Goal: Task Accomplishment & Management: Complete application form

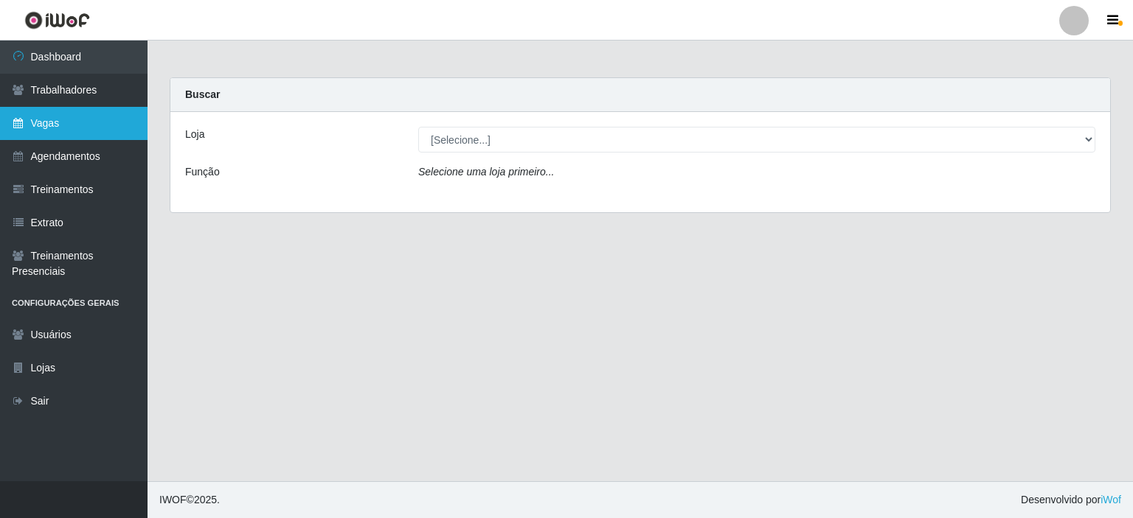
click at [71, 126] on link "Vagas" at bounding box center [73, 123] width 147 height 33
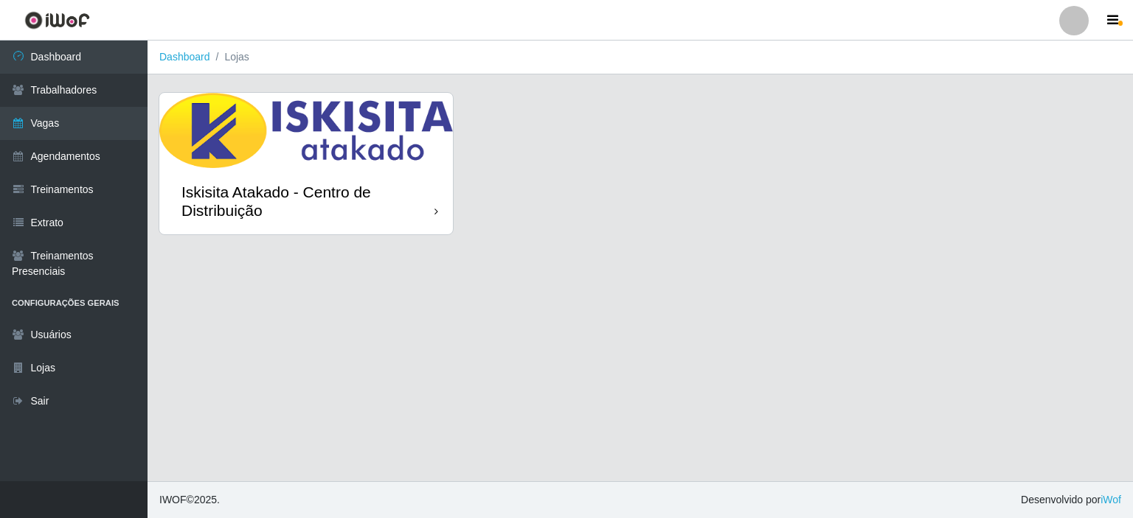
click at [407, 212] on div "Iskisita Atakado - Centro de Distribuição" at bounding box center [307, 201] width 253 height 37
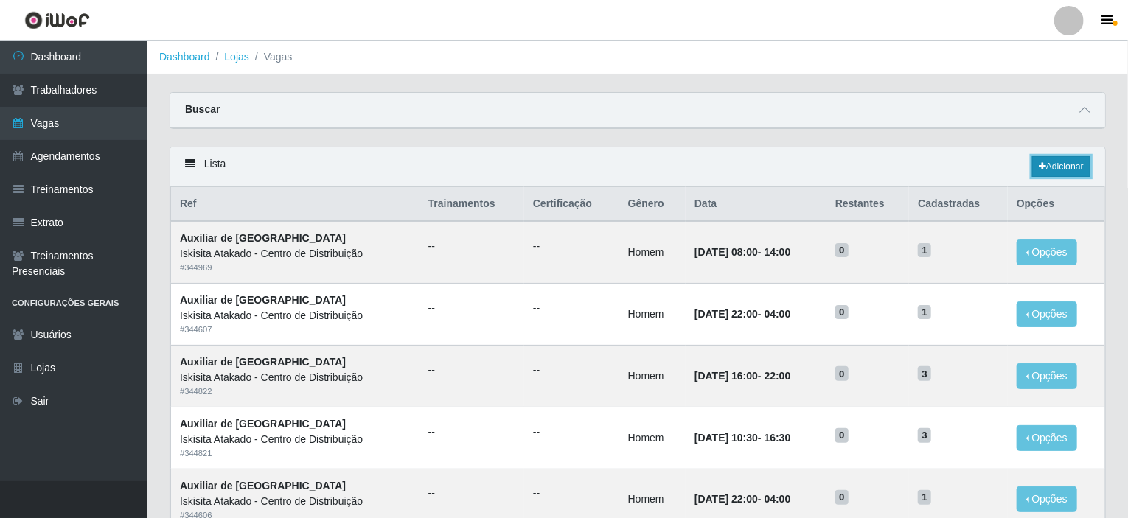
click at [1059, 164] on link "Adicionar" at bounding box center [1061, 166] width 58 height 21
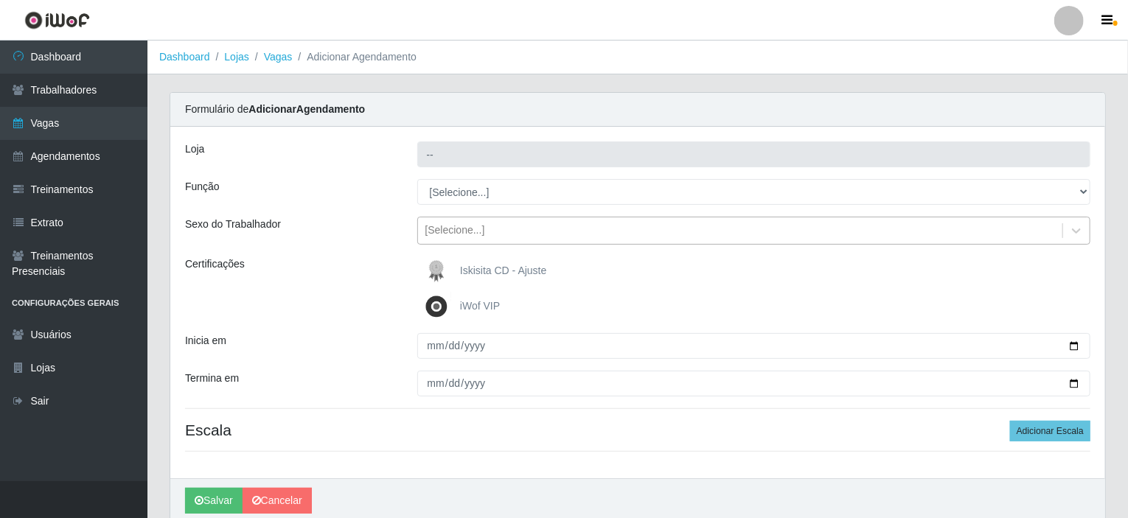
type input "Iskisita Atakado - Centro de Distribuição"
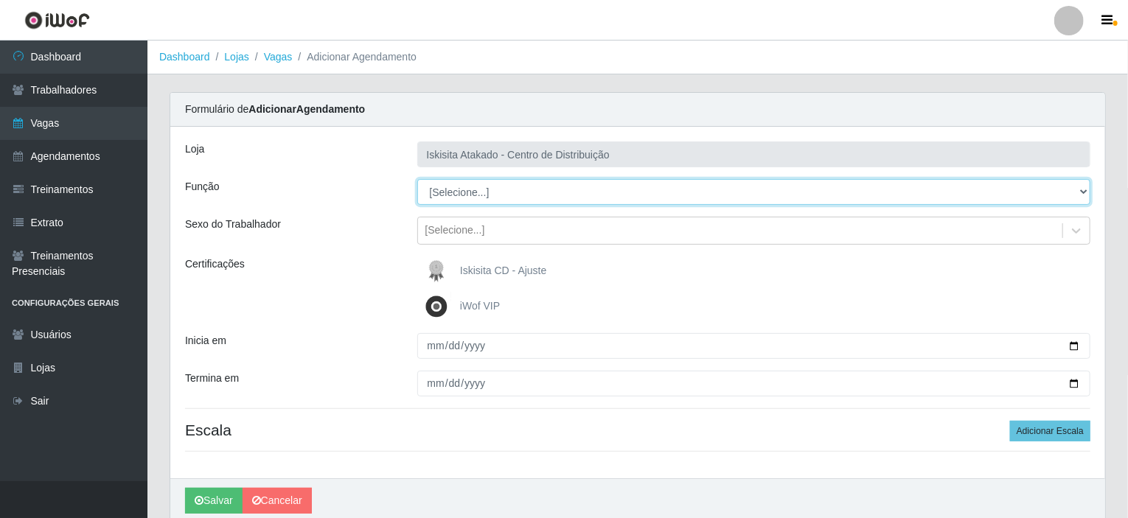
click at [499, 189] on select "[Selecione...] Auxiliar de Estoque Auxiliar de Estoque + Auxiliar de Estoque ++…" at bounding box center [754, 192] width 674 height 26
select select "75"
click at [417, 179] on select "[Selecione...] Auxiliar de Estoque Auxiliar de Estoque + Auxiliar de Estoque ++…" at bounding box center [754, 192] width 674 height 26
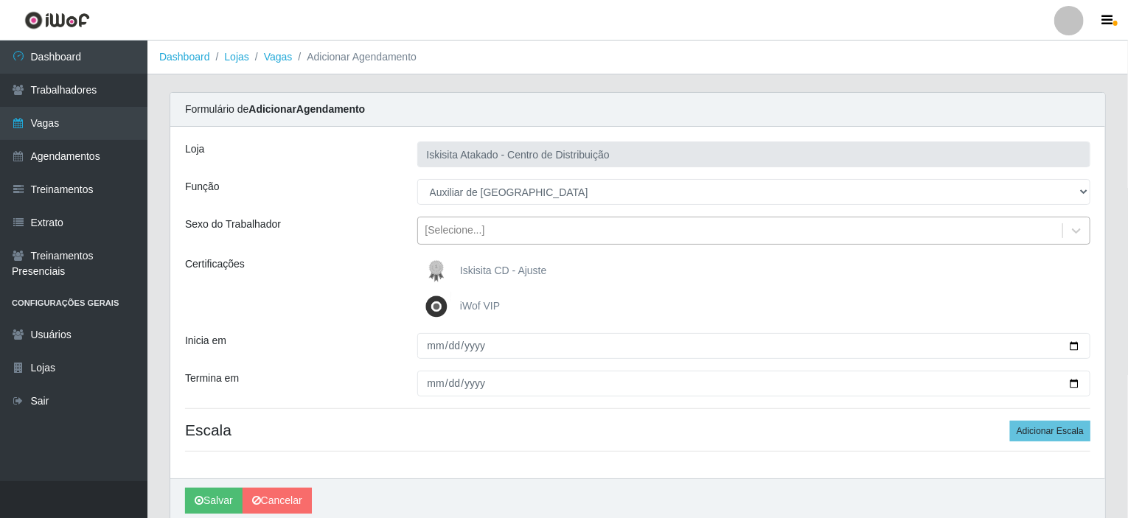
click at [512, 232] on div "[Selecione...]" at bounding box center [740, 231] width 645 height 24
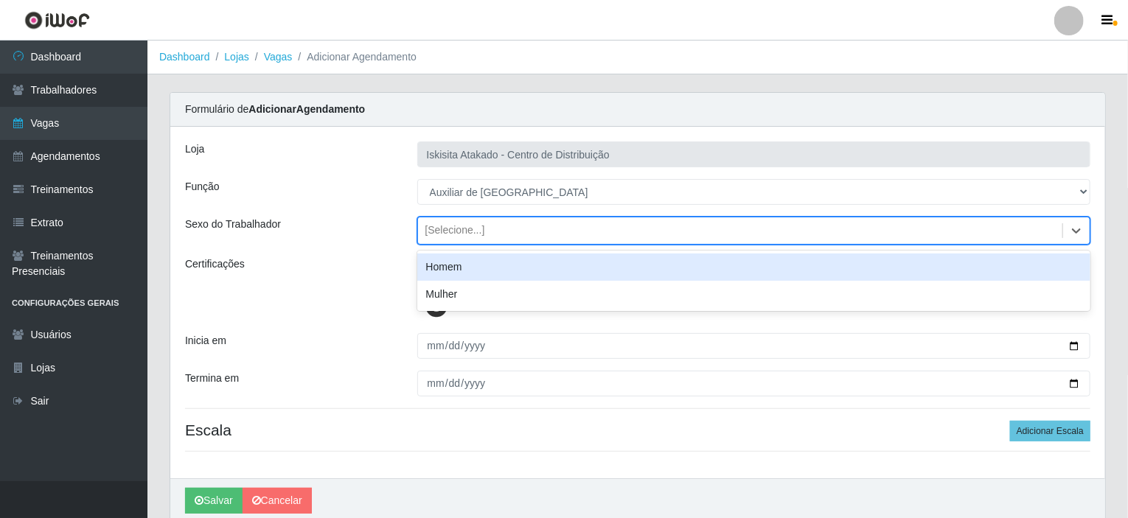
click at [488, 269] on div "Homem" at bounding box center [754, 267] width 674 height 27
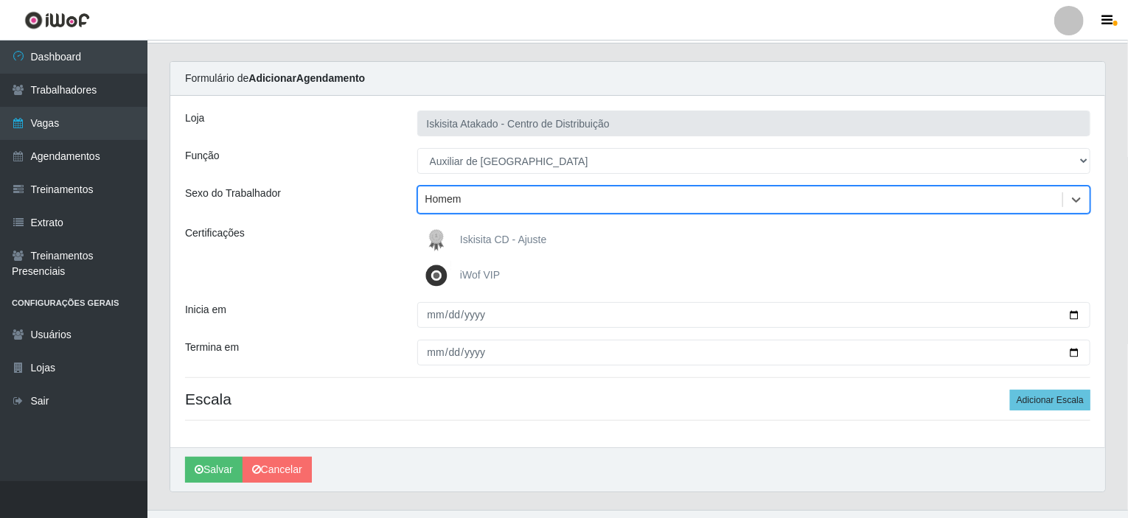
scroll to position [58, 0]
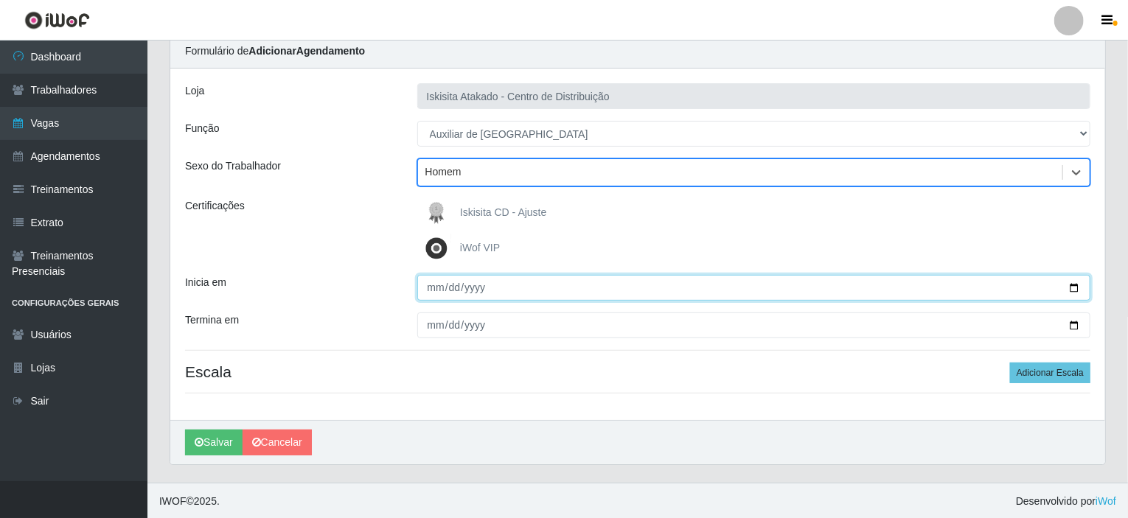
click at [428, 285] on input "Inicia em" at bounding box center [754, 288] width 674 height 26
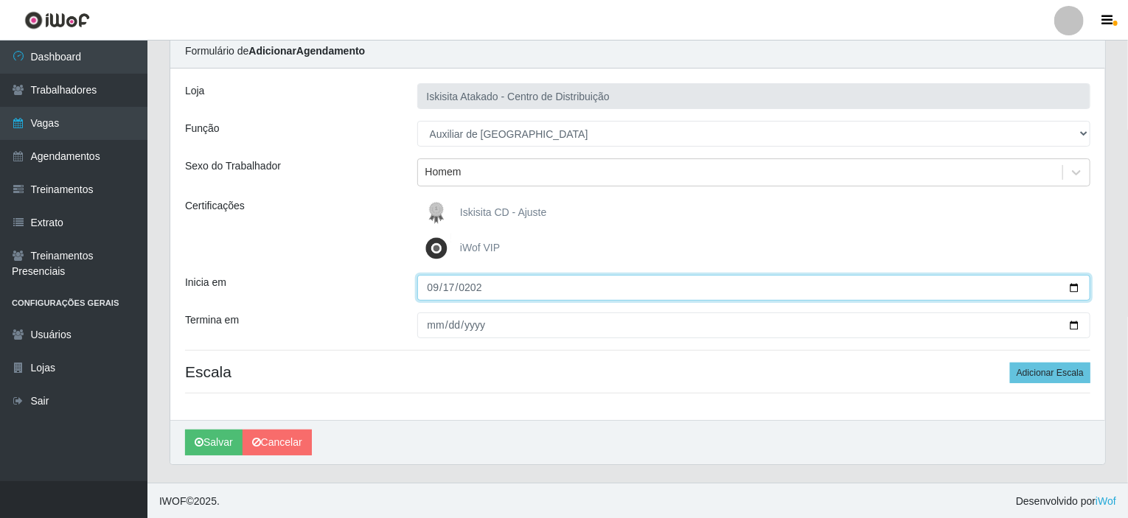
type input "[DATE]"
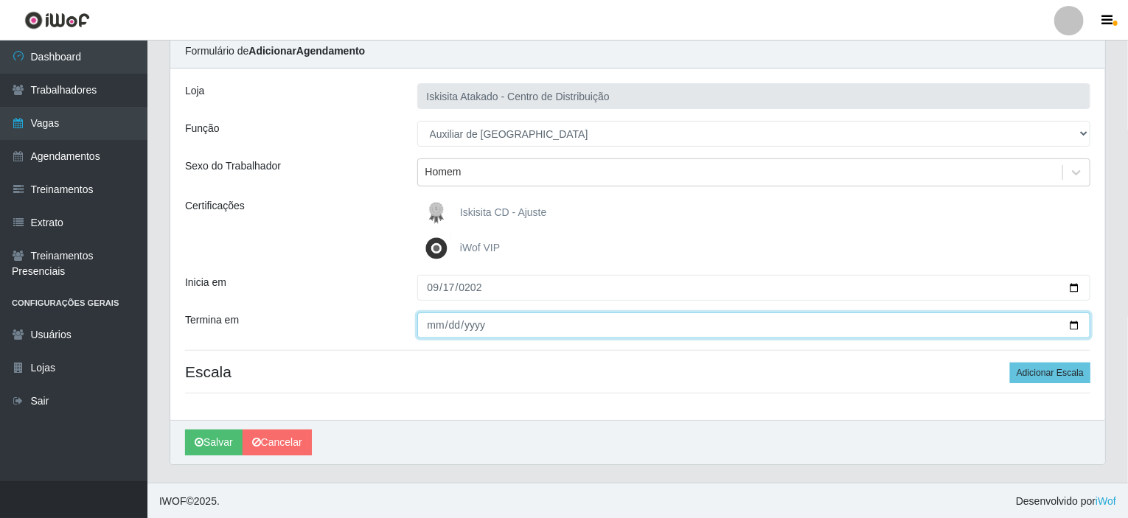
click at [431, 315] on input "Termina em" at bounding box center [754, 326] width 674 height 26
type input "[DATE]"
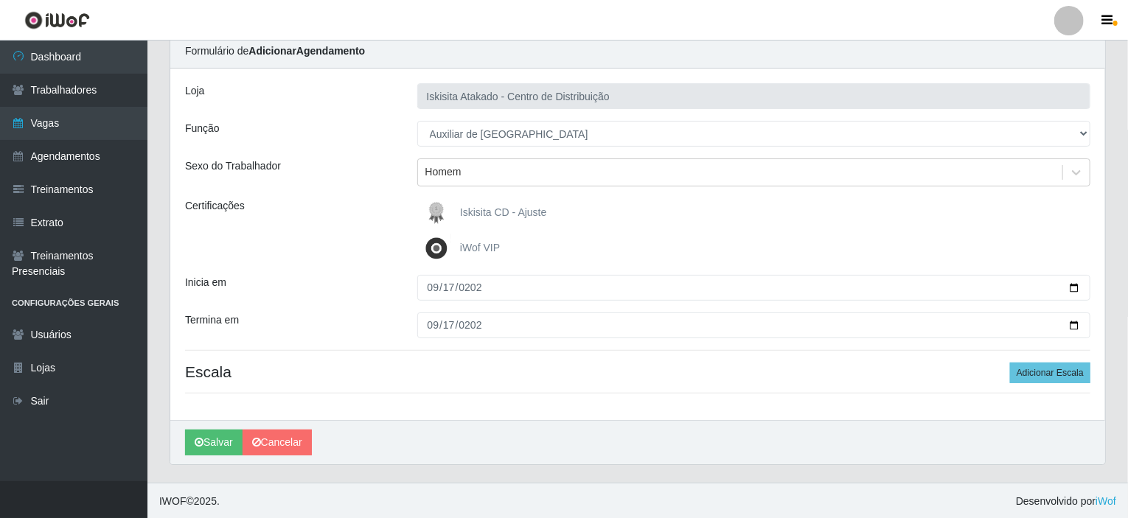
click at [572, 445] on div "[PERSON_NAME]" at bounding box center [637, 442] width 935 height 44
click at [1040, 376] on button "Adicionar Escala" at bounding box center [1050, 373] width 80 height 21
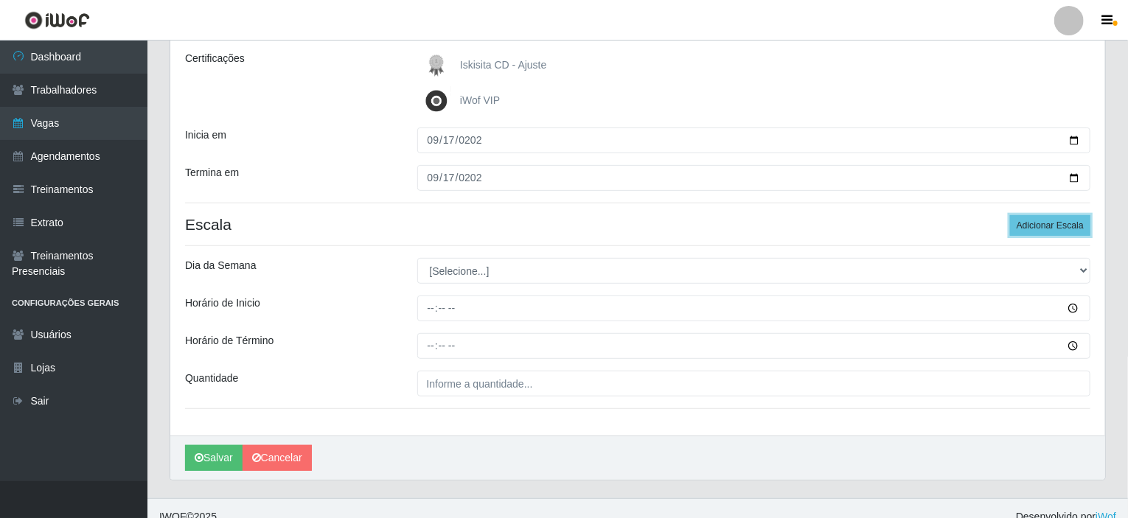
scroll to position [221, 0]
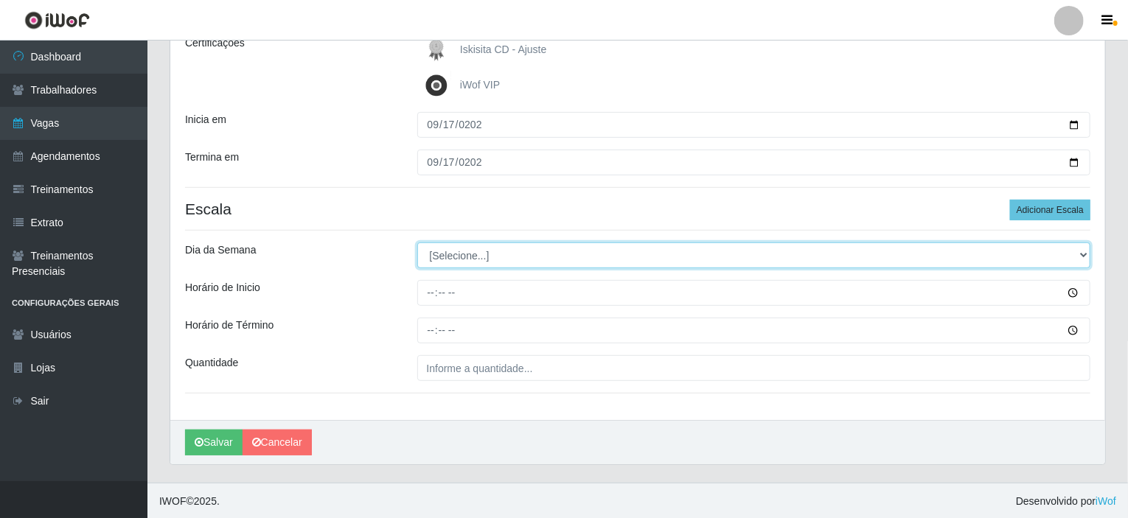
click at [541, 259] on select "[Selecione...] Segunda Terça Quarta Quinta Sexta Sábado Domingo" at bounding box center [754, 256] width 674 height 26
select select "3"
click at [417, 243] on select "[Selecione...] Segunda Terça Quarta Quinta Sexta Sábado Domingo" at bounding box center [754, 256] width 674 height 26
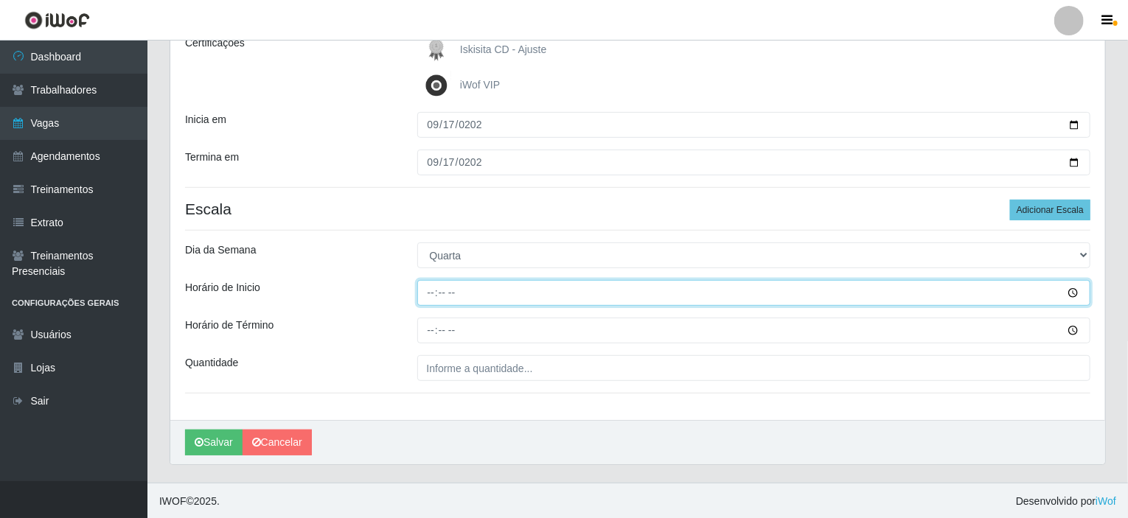
click at [460, 291] on input "Horário de Inicio" at bounding box center [754, 293] width 674 height 26
type input "09:30"
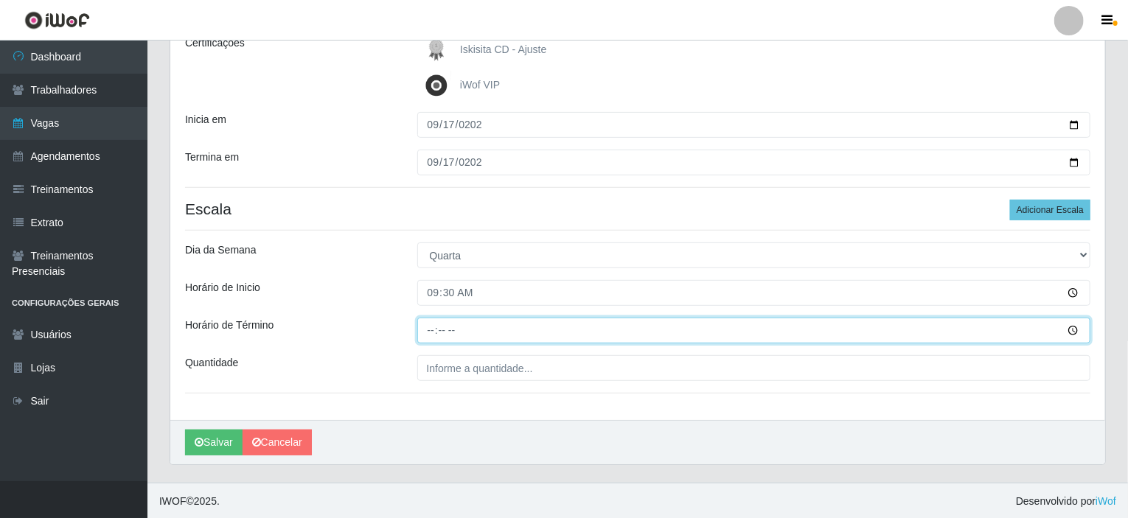
click at [442, 327] on input "Horário de Término" at bounding box center [754, 331] width 674 height 26
click at [430, 333] on input "Horário de Término" at bounding box center [754, 331] width 674 height 26
click at [435, 331] on input "18:05" at bounding box center [754, 331] width 674 height 26
type input "15:30"
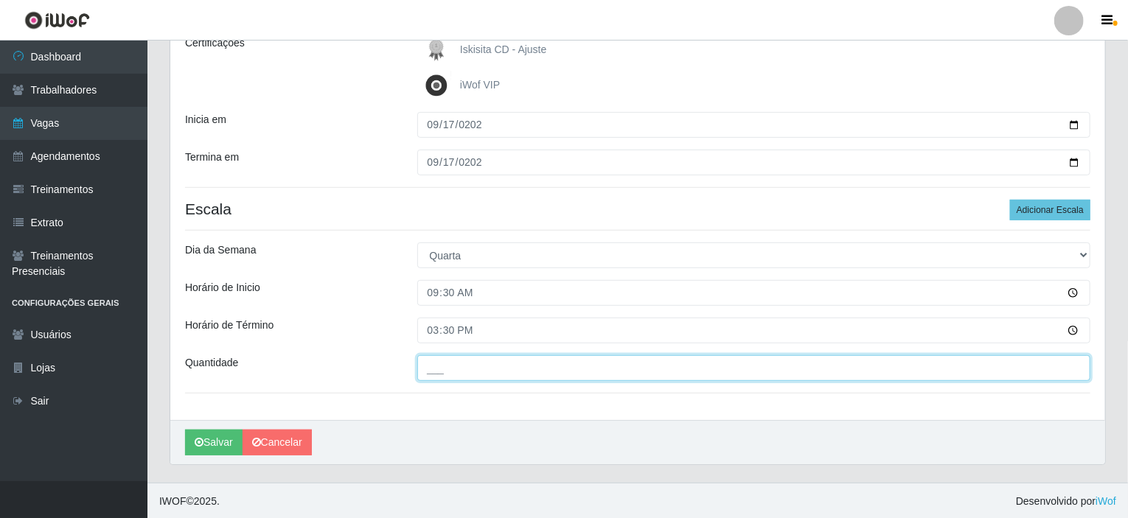
click at [459, 367] on input "___" at bounding box center [754, 368] width 674 height 26
type input "6__"
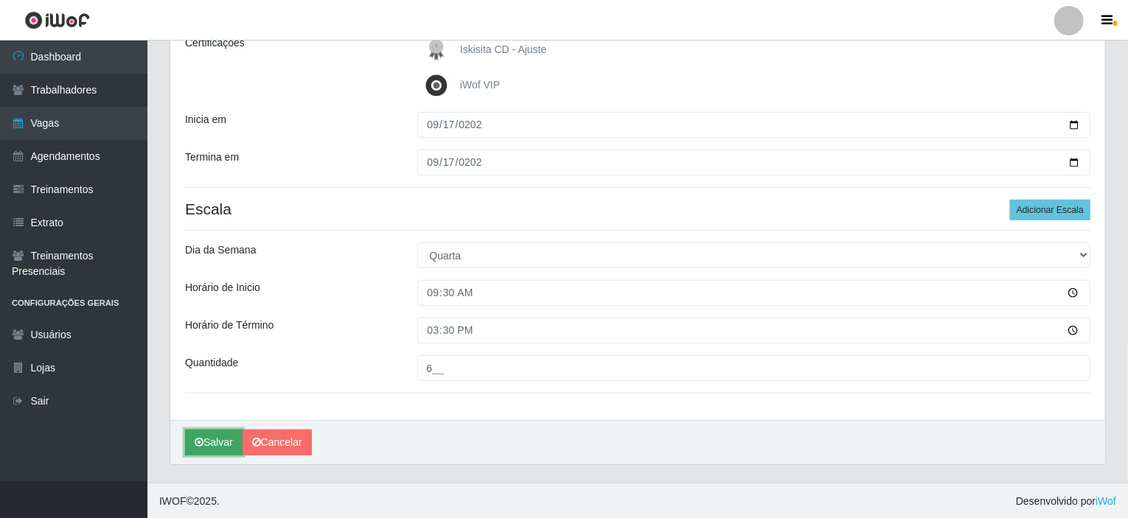
click at [213, 441] on button "Salvar" at bounding box center [214, 443] width 58 height 26
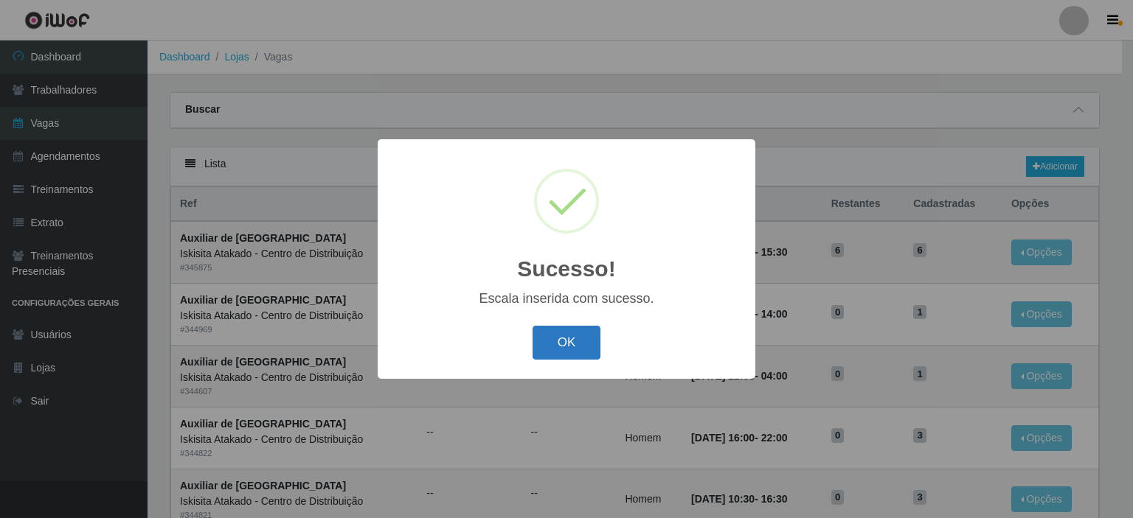
click at [559, 330] on button "OK" at bounding box center [566, 343] width 69 height 35
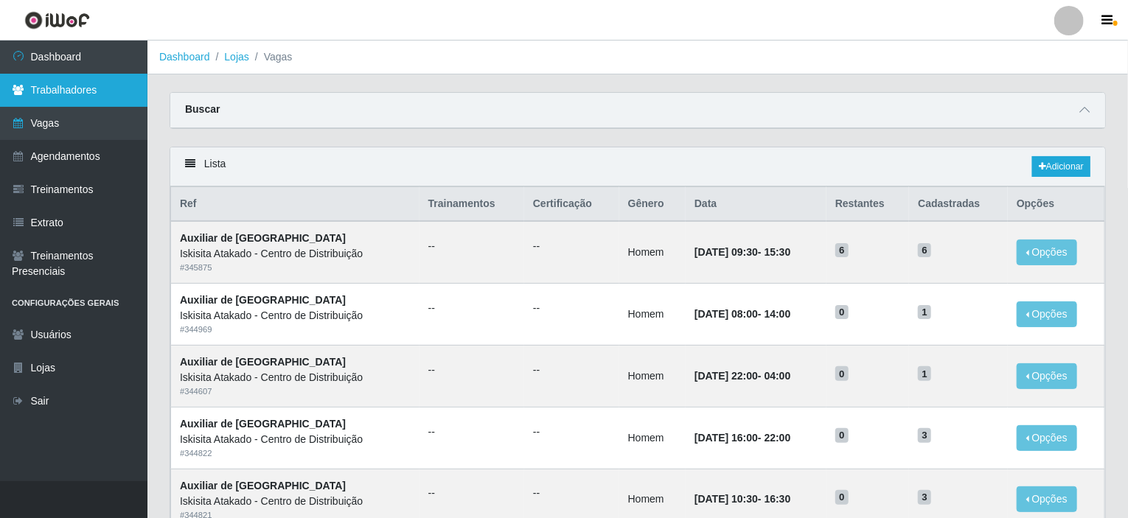
click at [101, 98] on link "Trabalhadores" at bounding box center [73, 90] width 147 height 33
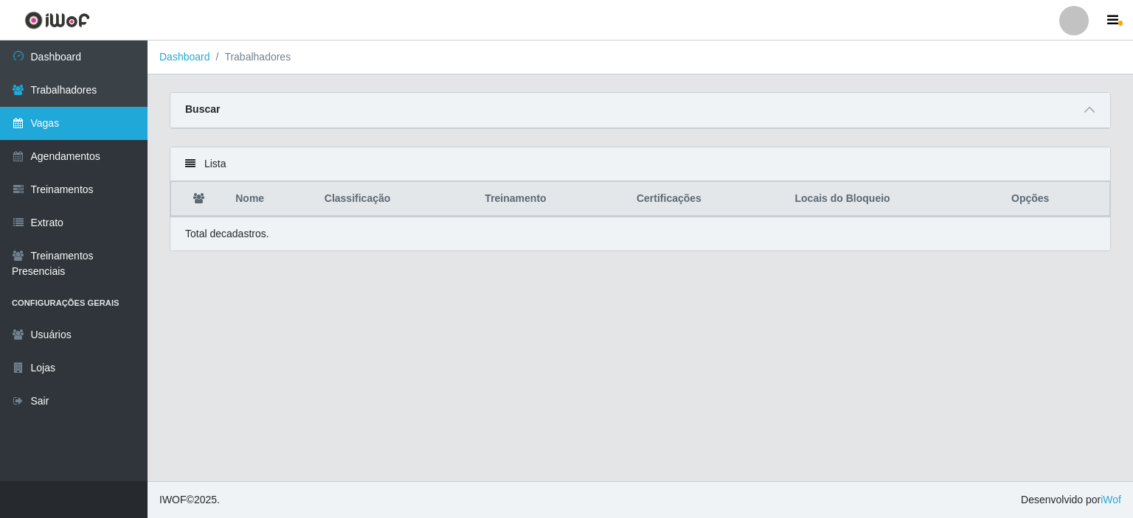
click at [88, 124] on link "Vagas" at bounding box center [73, 123] width 147 height 33
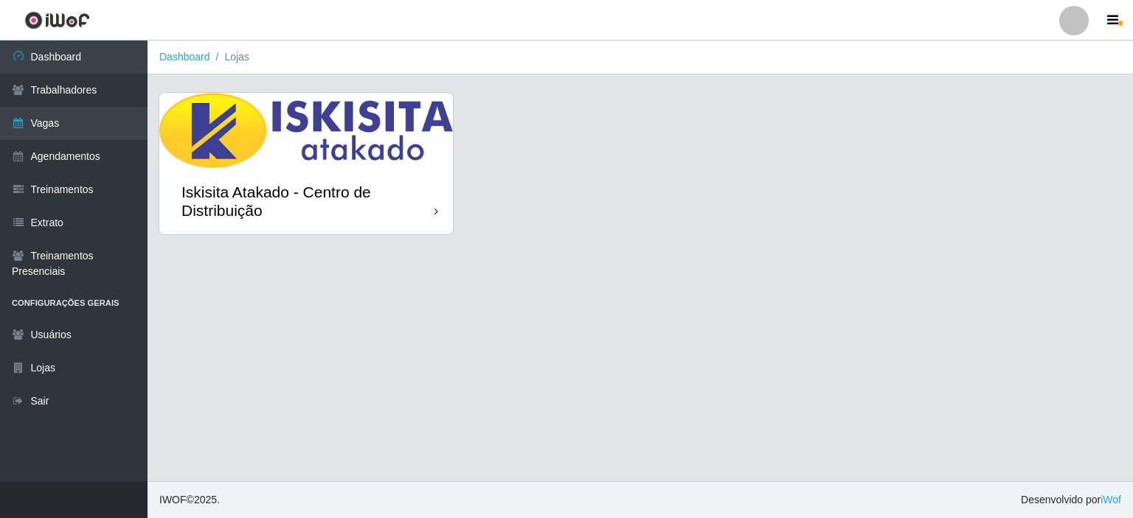
click at [329, 187] on div "Iskisita Atakado - Centro de Distribuição" at bounding box center [307, 201] width 253 height 37
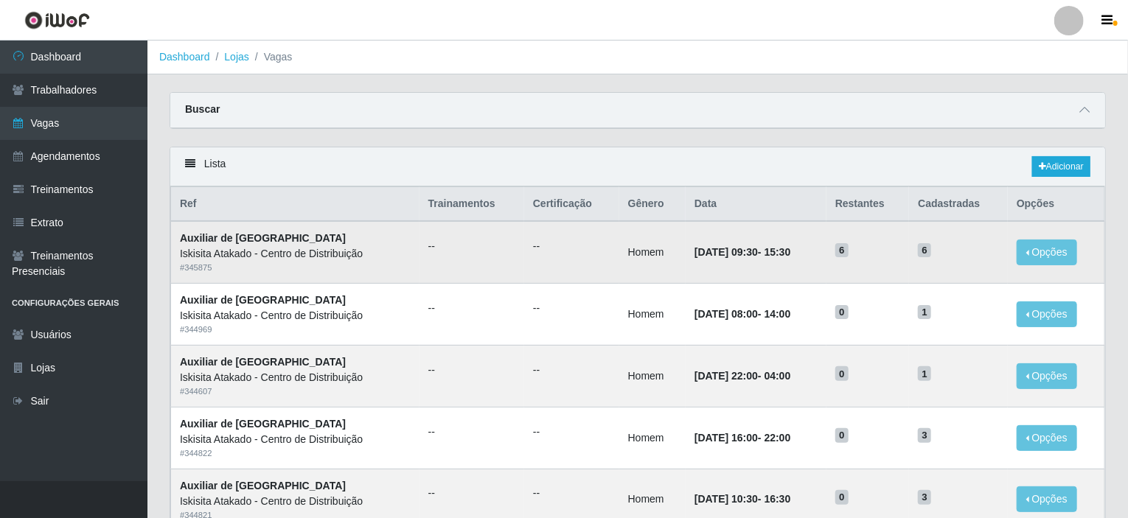
click at [817, 256] on td "[DATE] 09:30 - 15:30" at bounding box center [756, 252] width 141 height 62
